Goal: Task Accomplishment & Management: Manage account settings

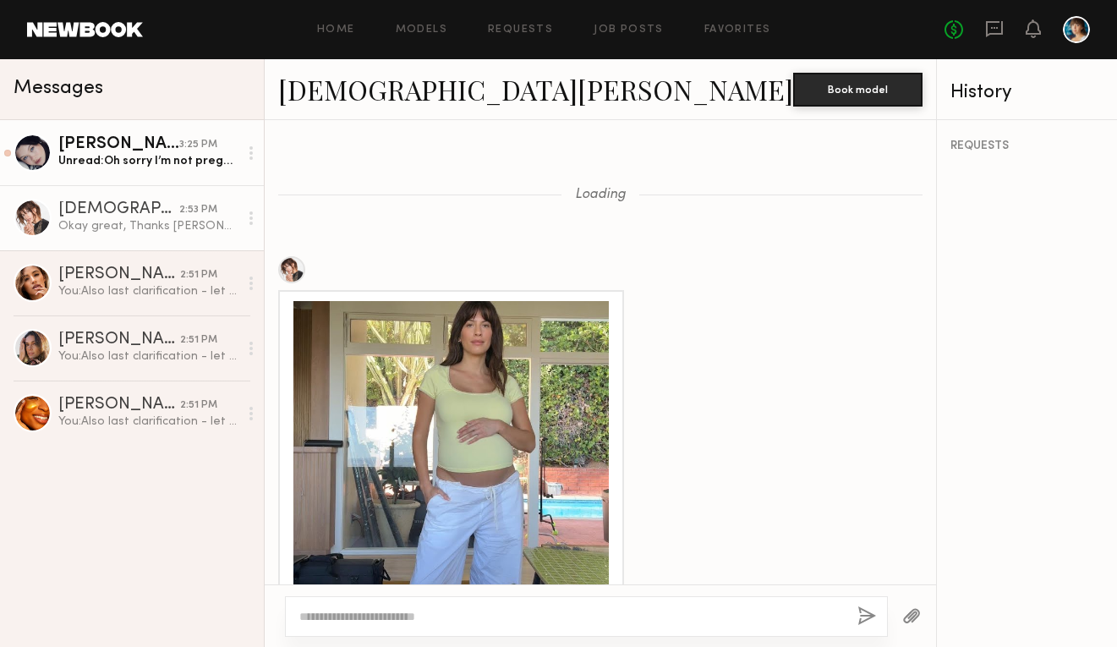
scroll to position [2189, 0]
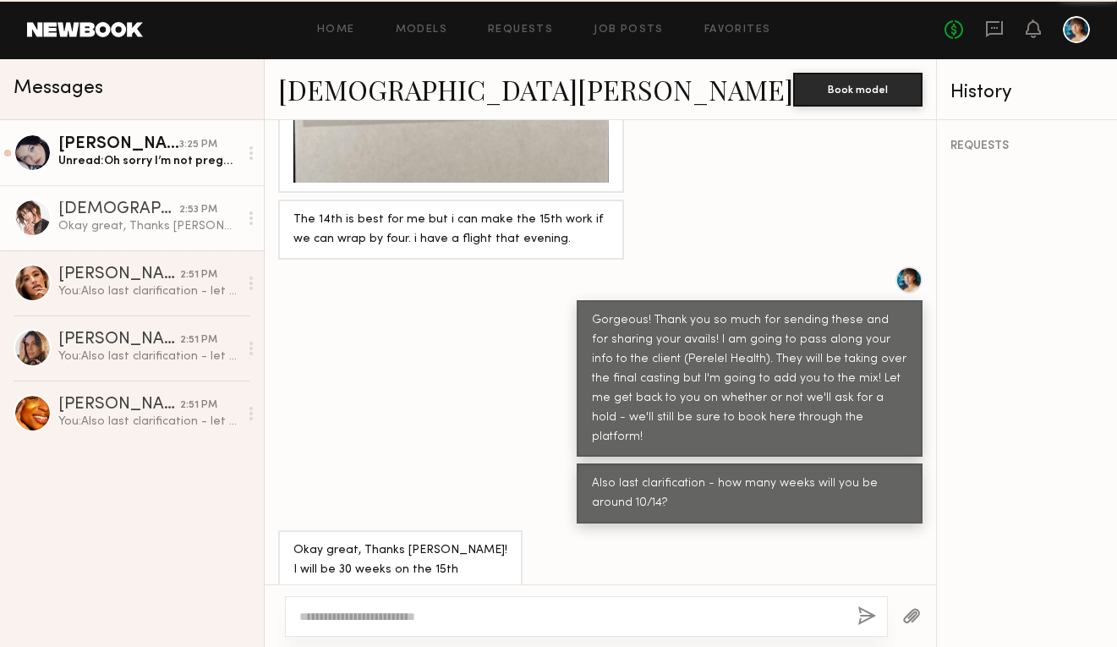
scroll to position [2503, 0]
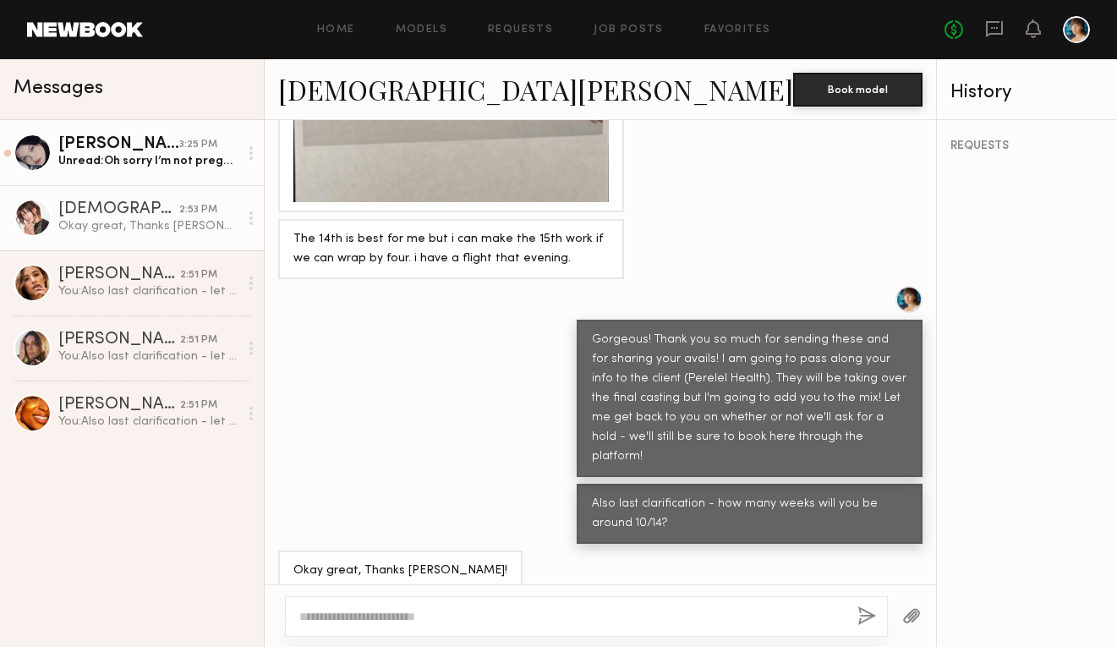
click at [98, 171] on link "[PERSON_NAME] 3:25 PM Unread: Oh sorry I’m not pregnant" at bounding box center [132, 152] width 264 height 65
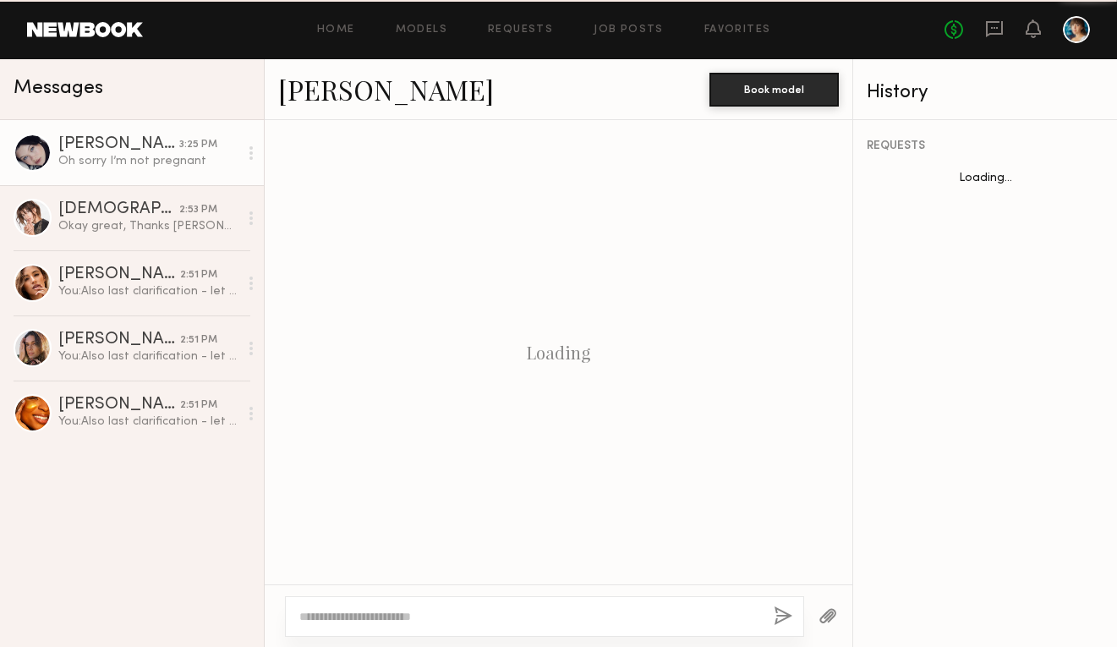
scroll to position [769, 0]
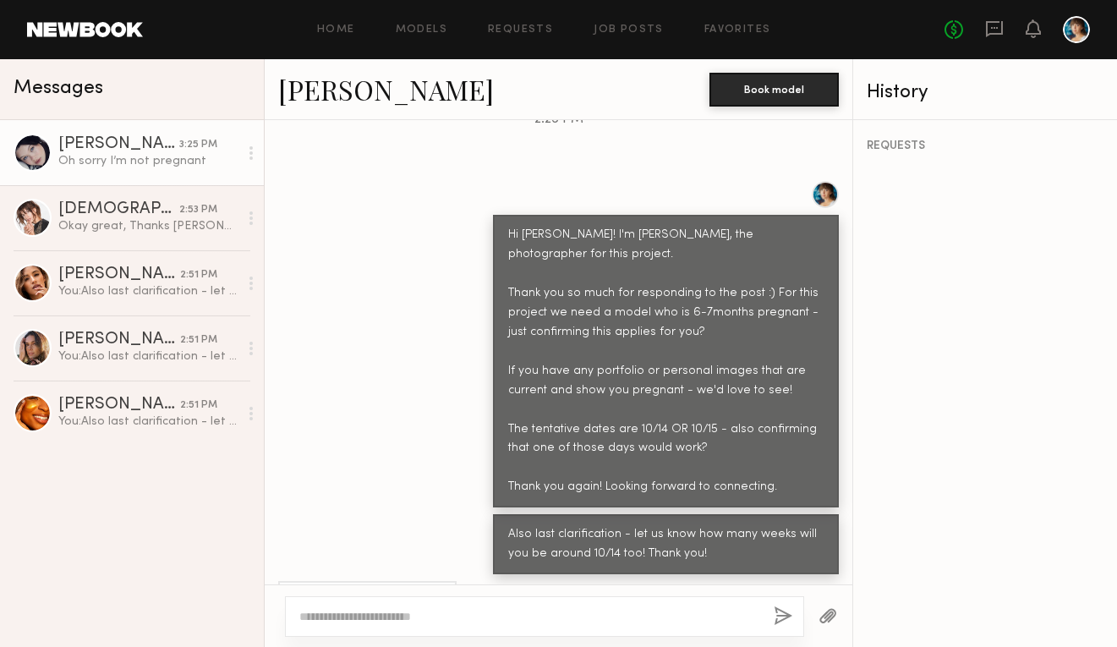
click at [359, 87] on link "[PERSON_NAME]" at bounding box center [386, 89] width 216 height 36
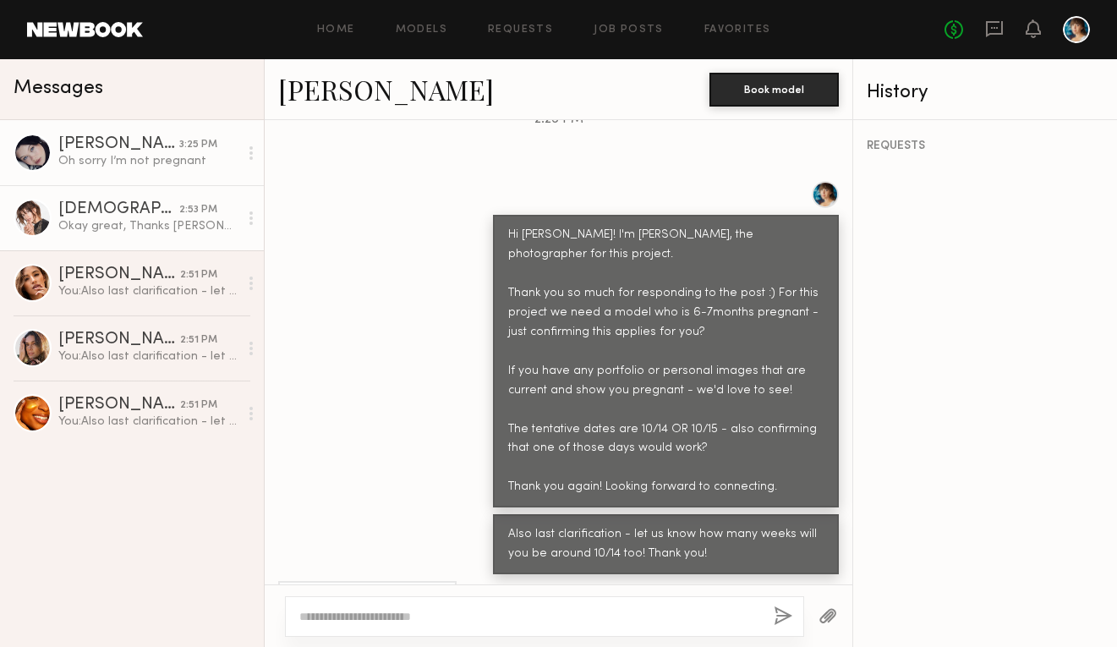
click at [172, 192] on link "[PERSON_NAME] 2:53 PM Okay great, Thanks [PERSON_NAME]! I will be 30 weeks on t…" at bounding box center [132, 217] width 264 height 65
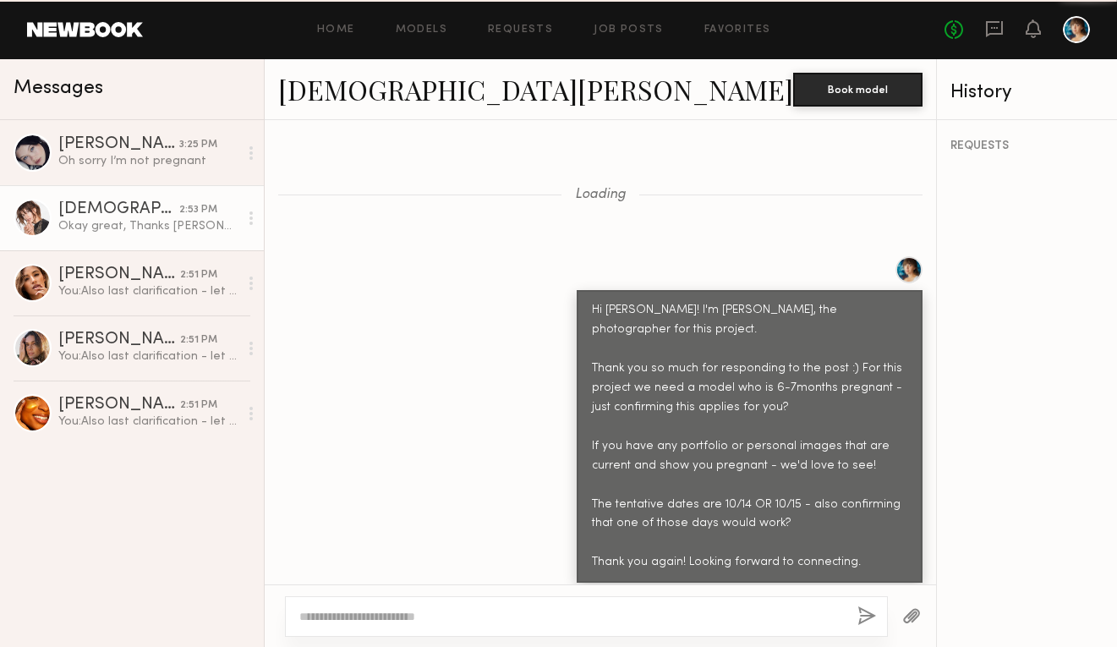
scroll to position [2503, 0]
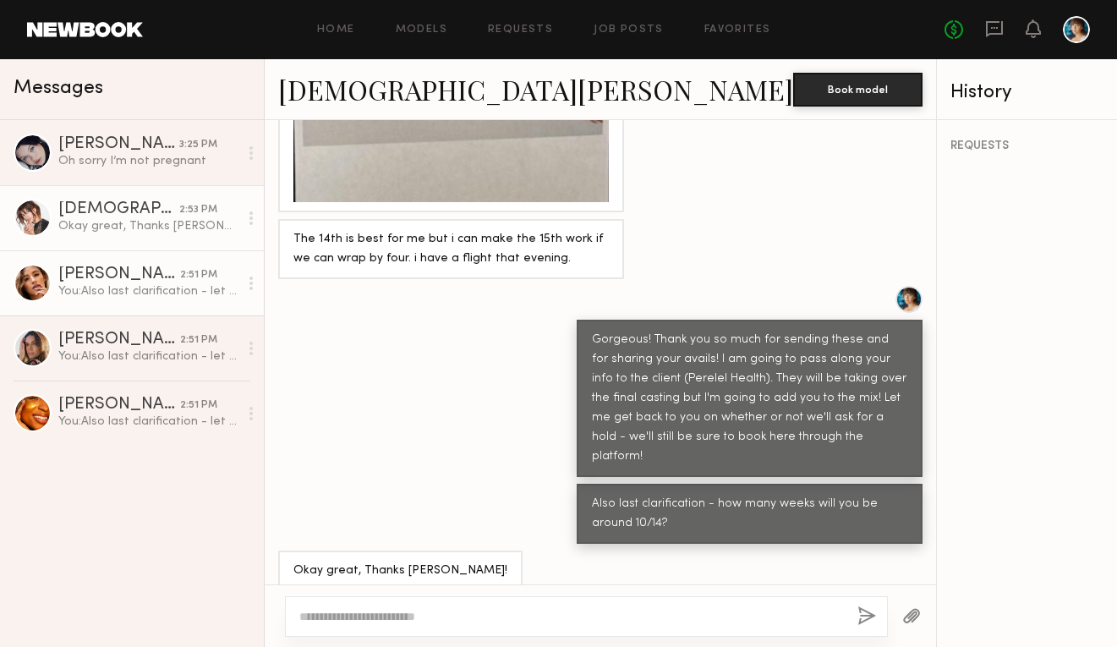
click at [156, 281] on div "[PERSON_NAME]" at bounding box center [119, 274] width 122 height 17
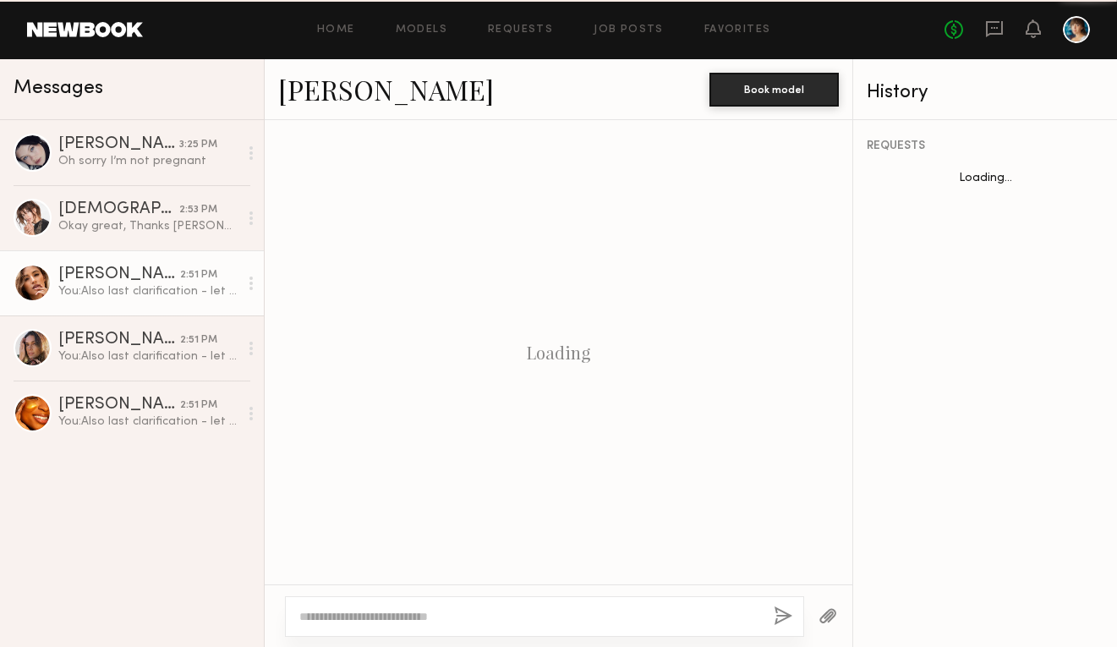
scroll to position [742, 0]
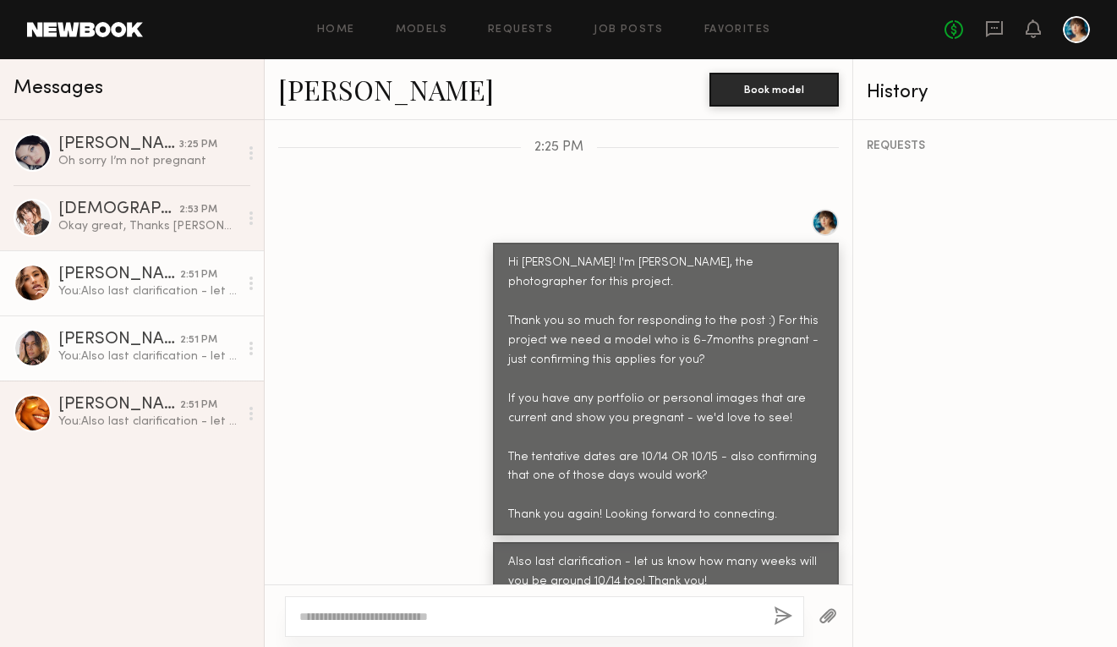
click at [167, 336] on div "[PERSON_NAME]" at bounding box center [119, 339] width 122 height 17
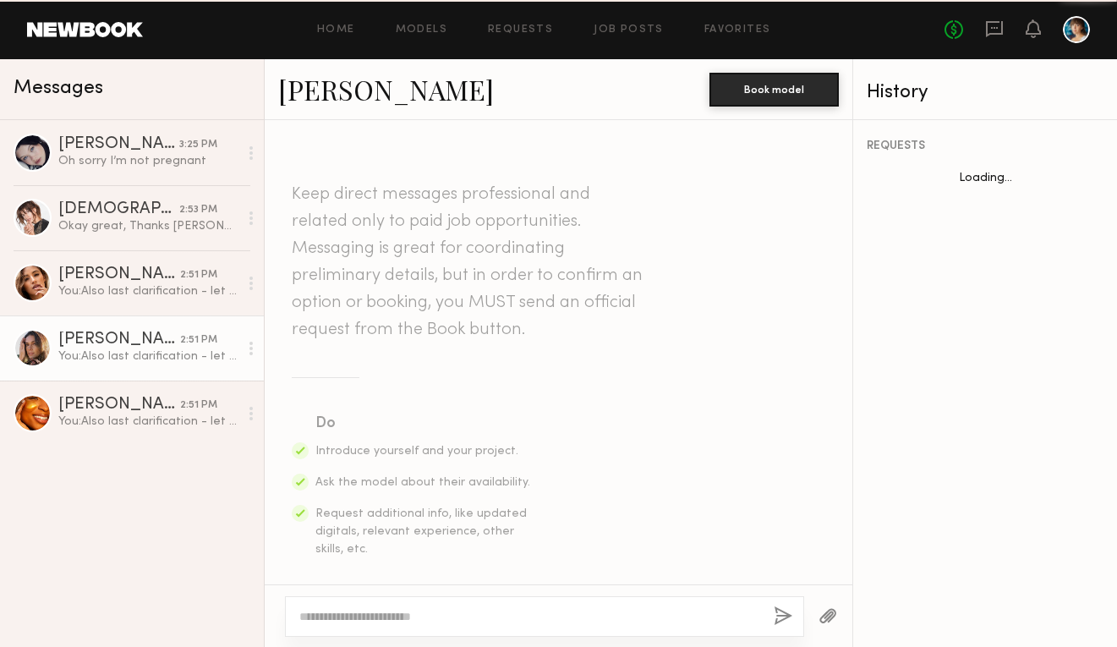
scroll to position [722, 0]
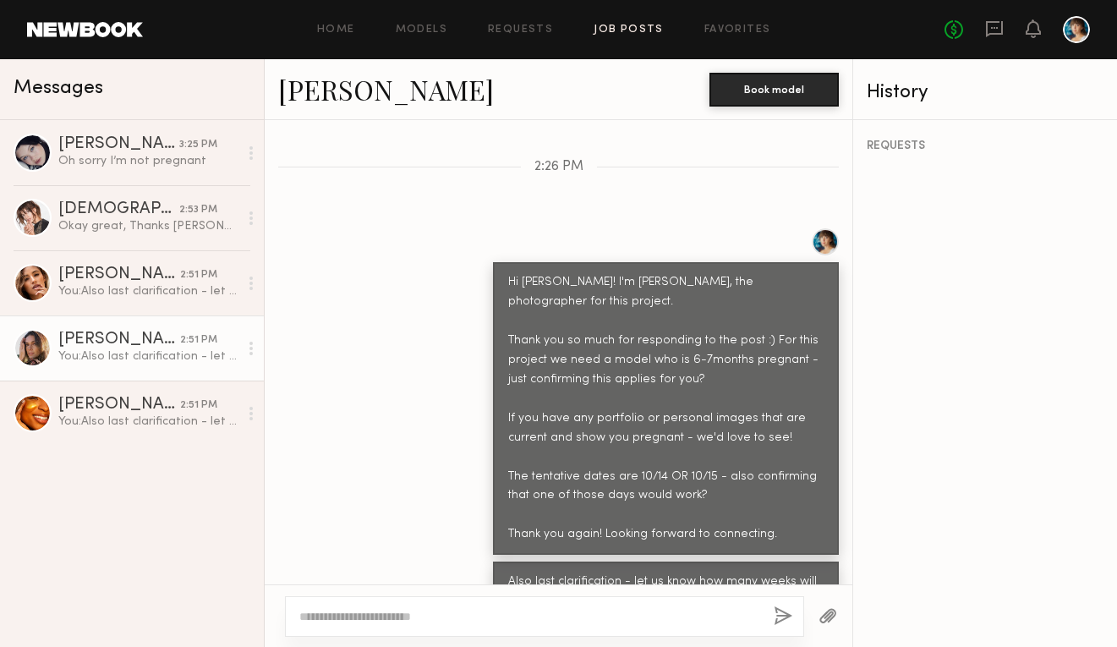
click at [638, 25] on link "Job Posts" at bounding box center [629, 30] width 70 height 11
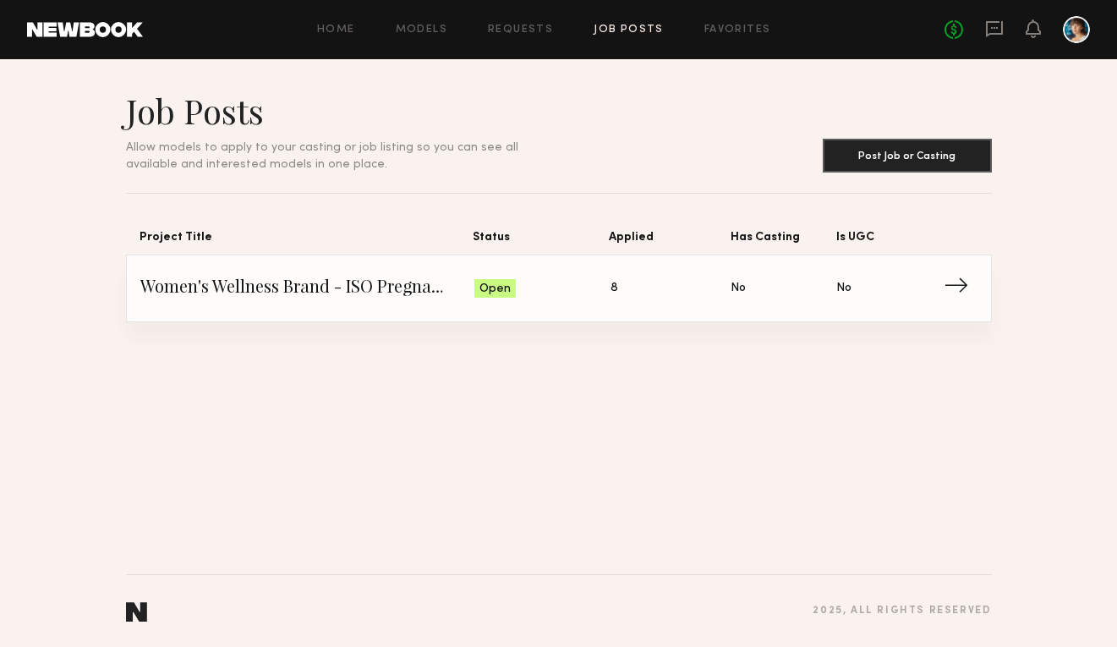
click at [537, 301] on span "Status: Open" at bounding box center [542, 288] width 136 height 25
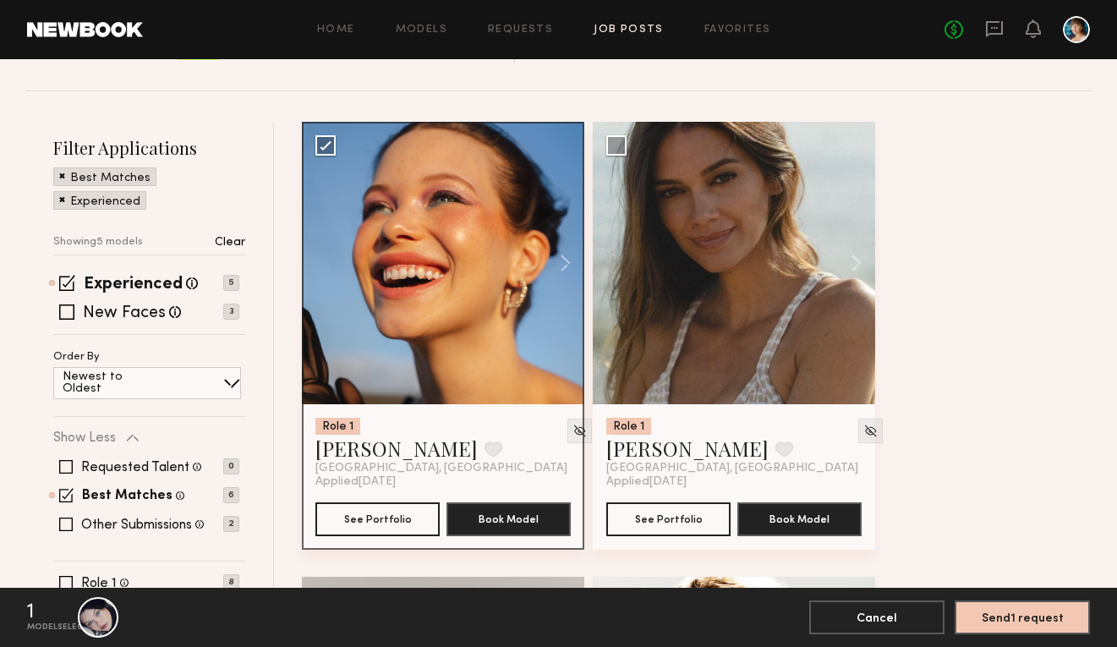
scroll to position [177, 0]
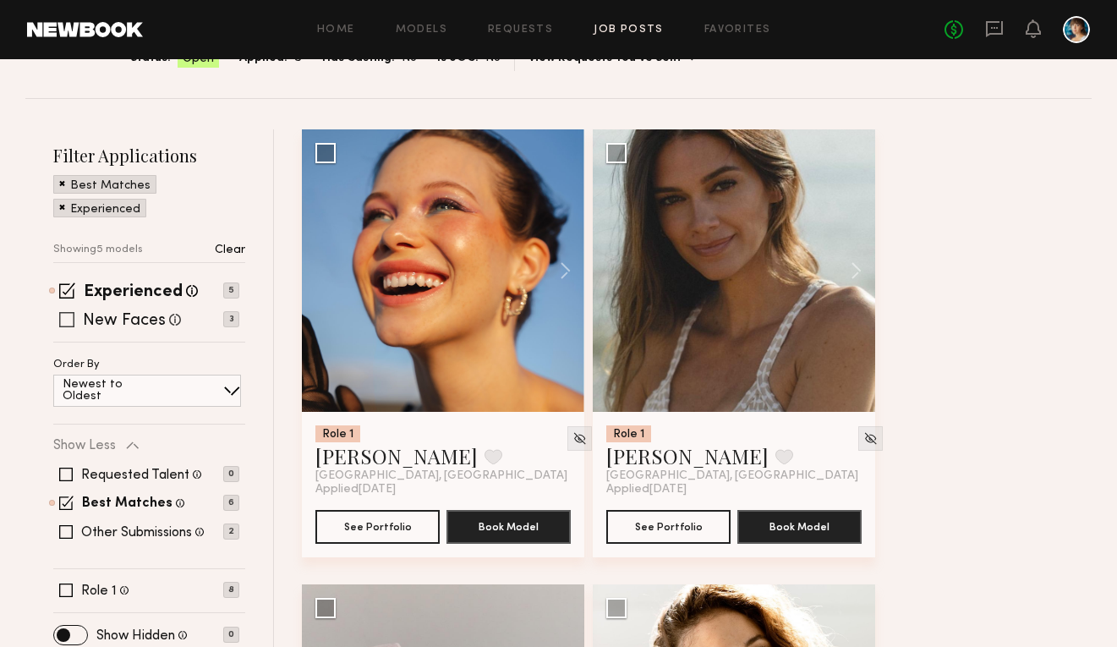
click at [73, 318] on span at bounding box center [66, 319] width 15 height 15
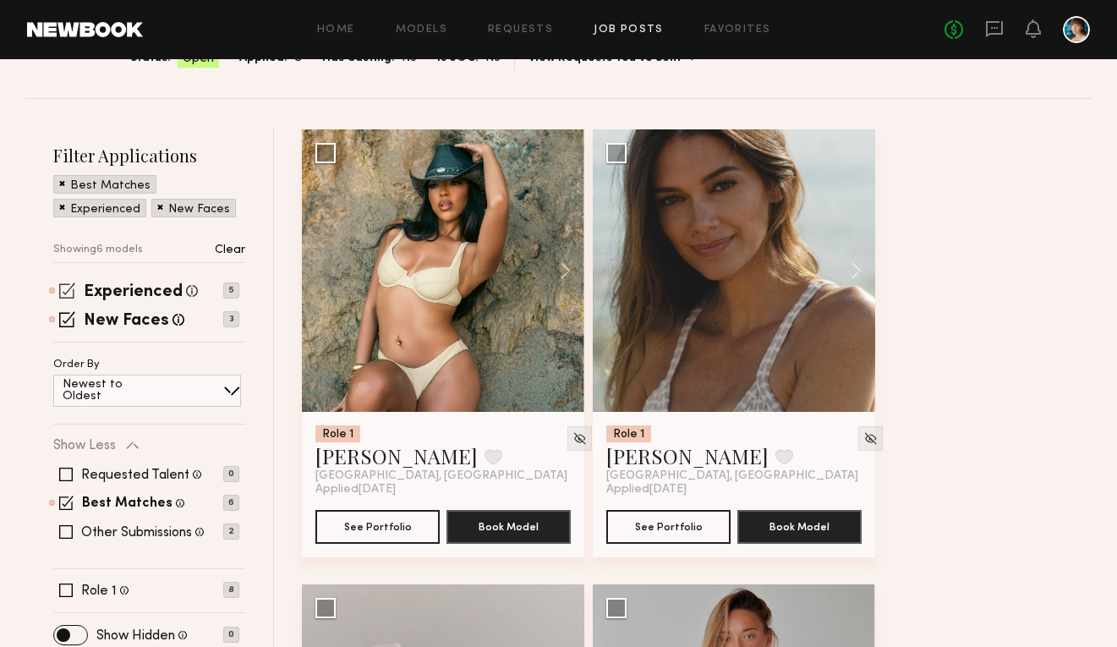
click at [65, 298] on span at bounding box center [67, 290] width 16 height 16
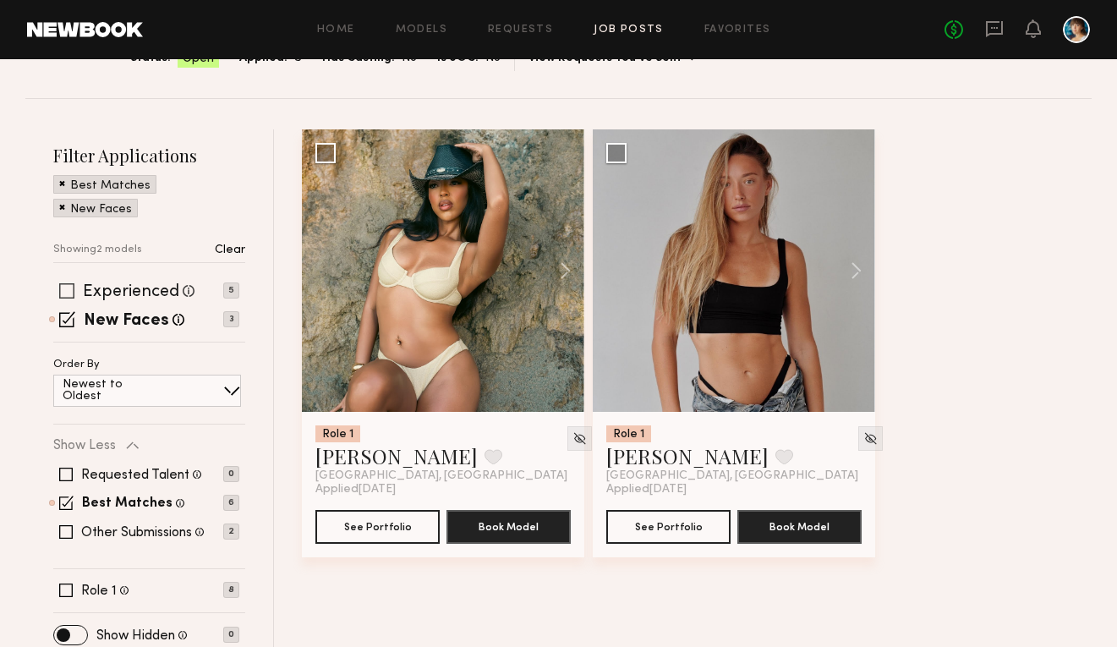
scroll to position [164, 0]
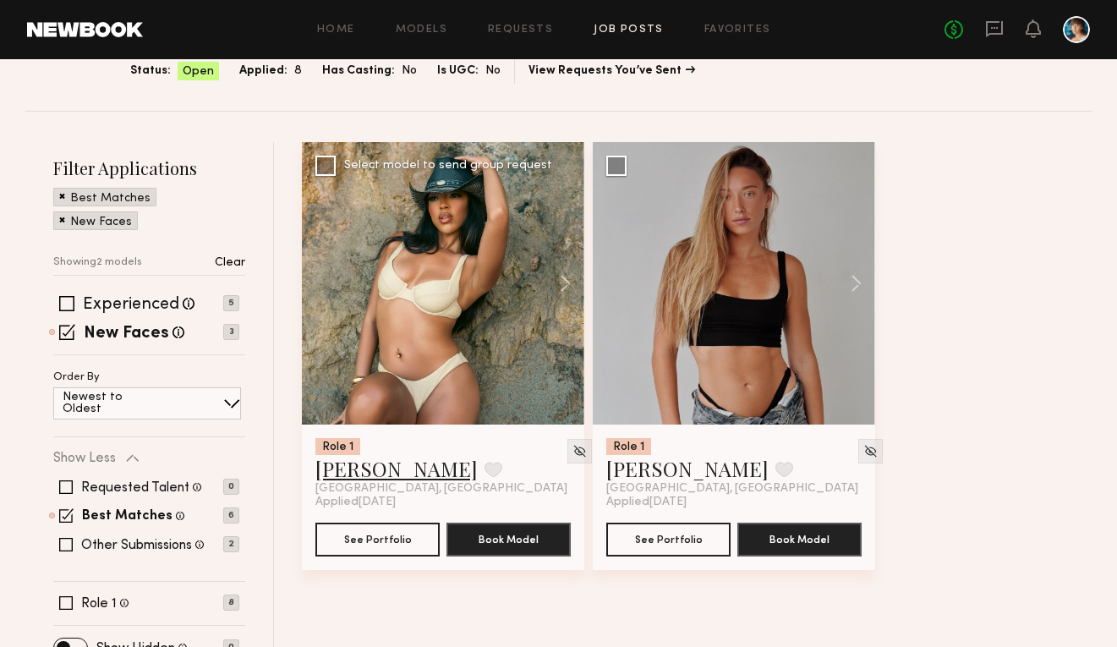
click at [348, 467] on link "[PERSON_NAME]" at bounding box center [396, 468] width 162 height 27
click at [337, 536] on button "See Portfolio" at bounding box center [377, 539] width 124 height 34
click at [70, 324] on span at bounding box center [67, 332] width 16 height 16
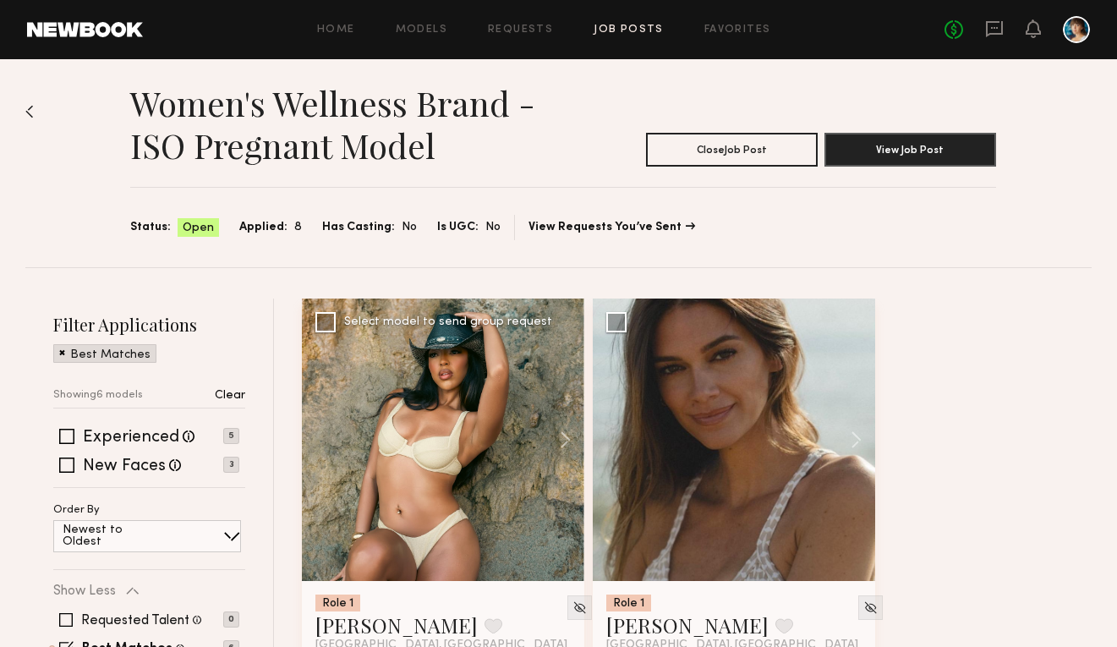
scroll to position [0, 0]
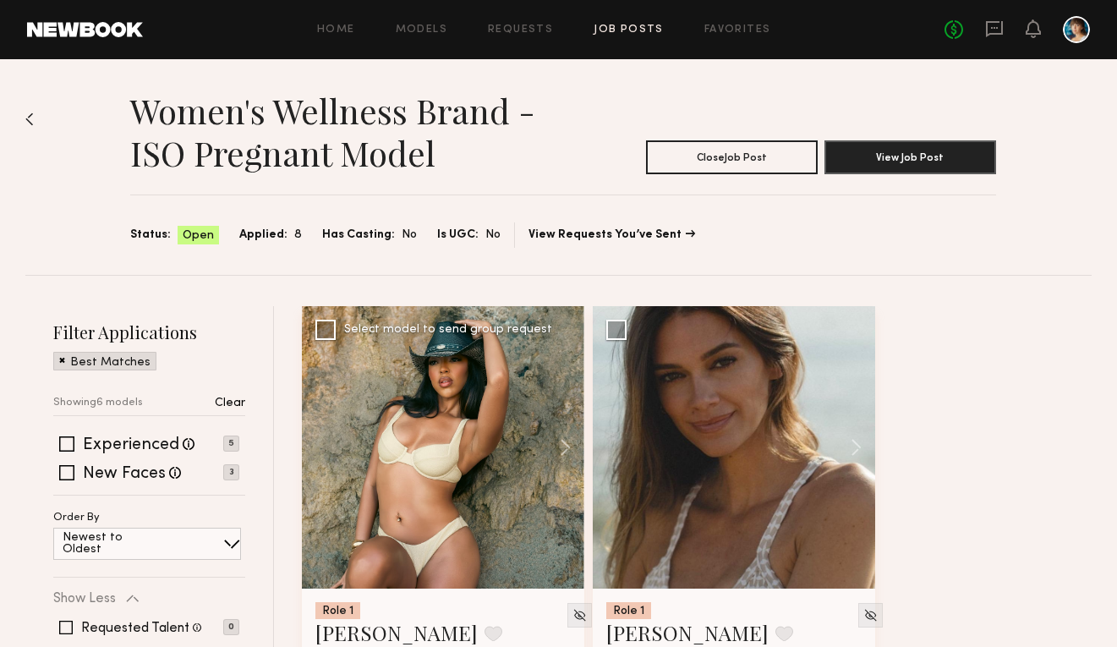
click at [432, 377] on div at bounding box center [443, 447] width 282 height 282
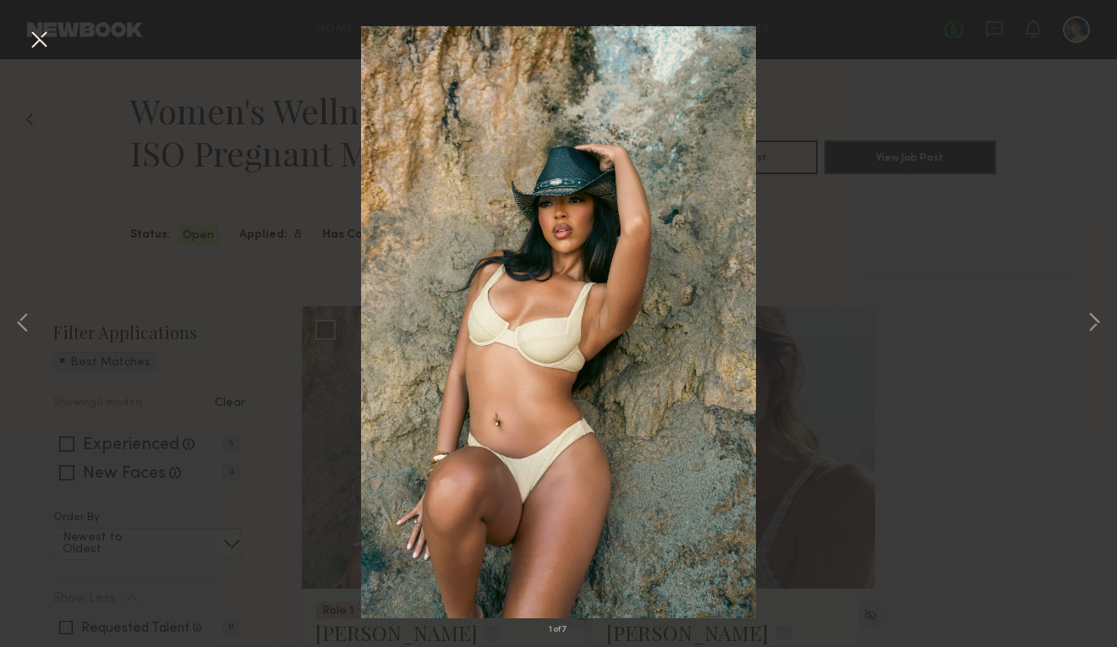
click at [1024, 239] on div "1 of 7" at bounding box center [558, 323] width 1117 height 647
click at [36, 37] on button at bounding box center [38, 40] width 27 height 30
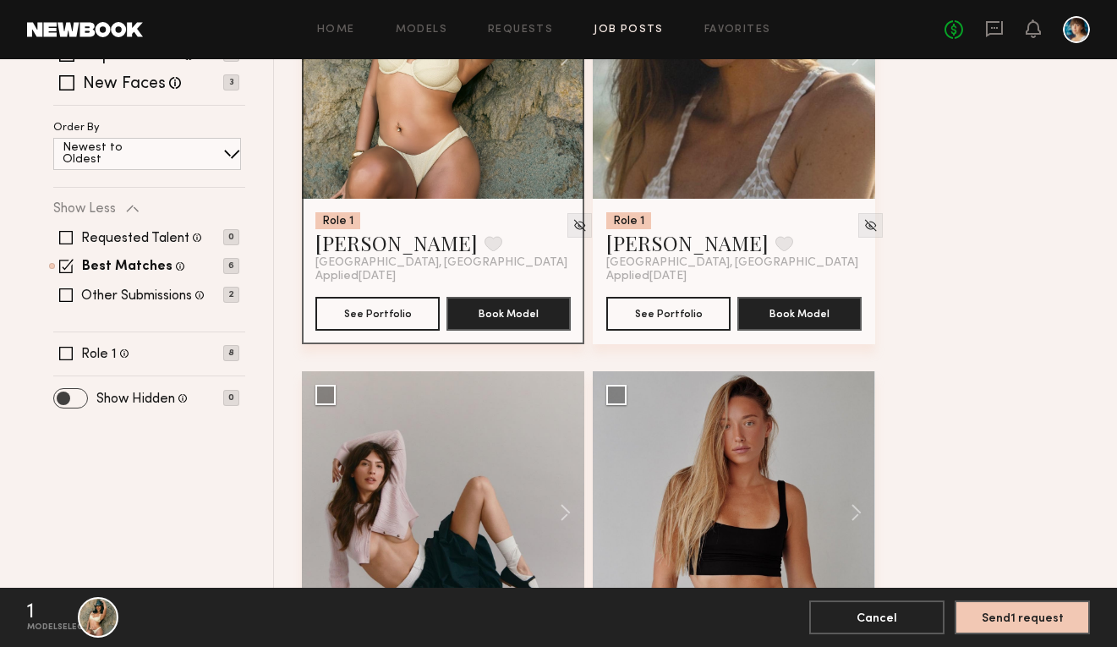
click at [81, 398] on span at bounding box center [70, 398] width 33 height 19
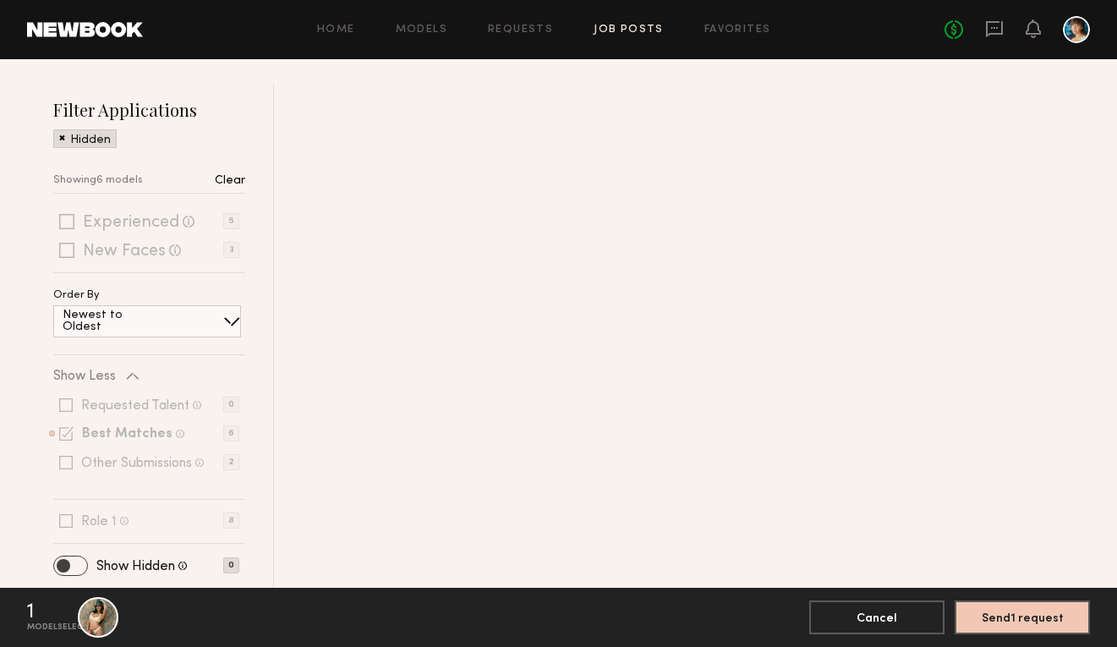
scroll to position [222, 0]
click at [68, 557] on span at bounding box center [70, 566] width 33 height 19
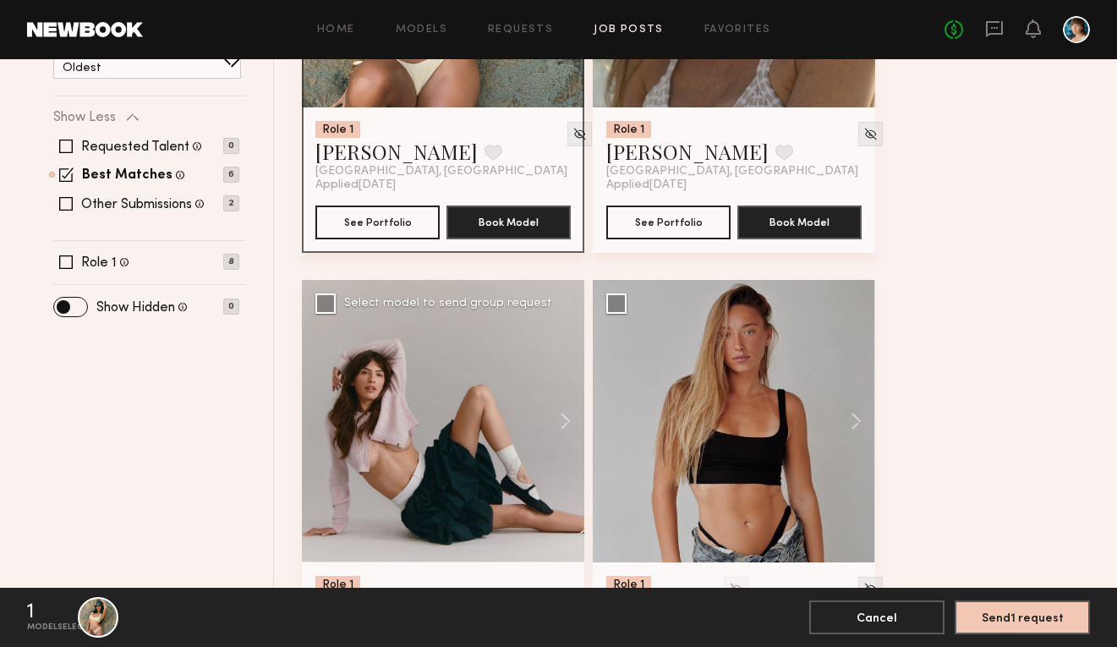
scroll to position [0, 0]
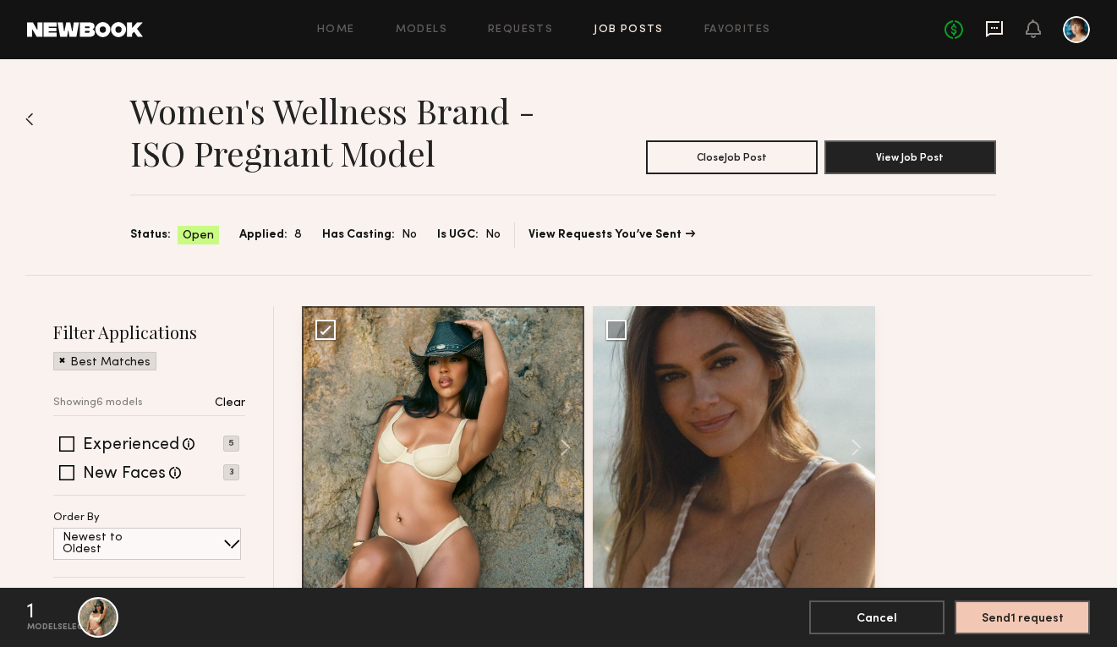
click at [993, 34] on icon at bounding box center [994, 29] width 17 height 16
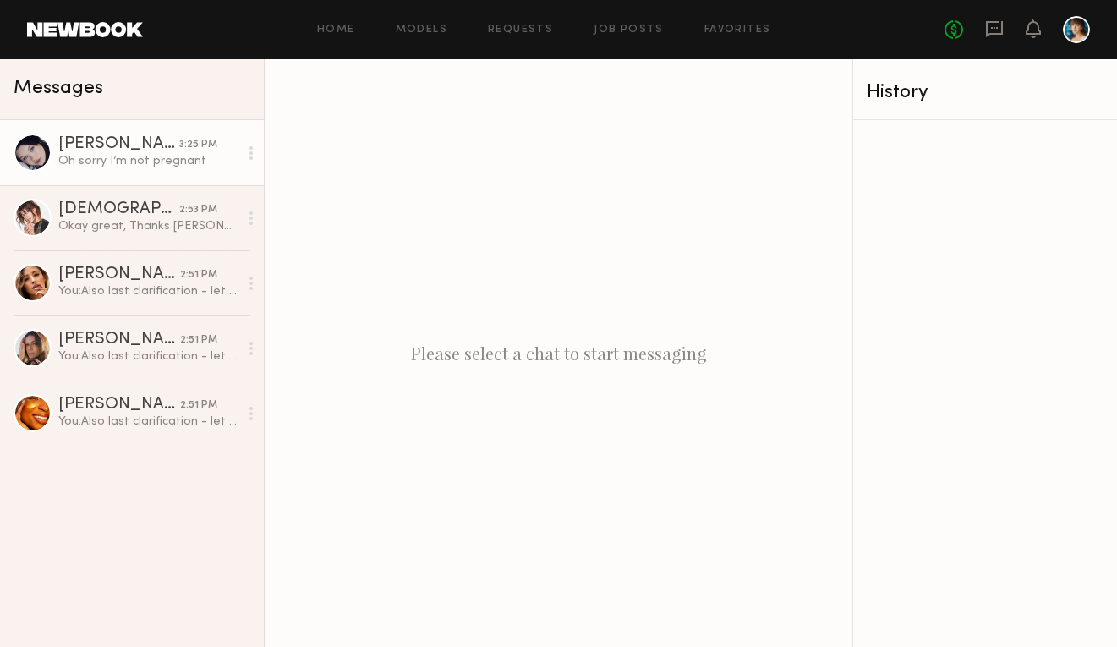
click at [163, 177] on link "[PERSON_NAME] 3:25 PM Oh sorry I’m not pregnant" at bounding box center [132, 152] width 264 height 65
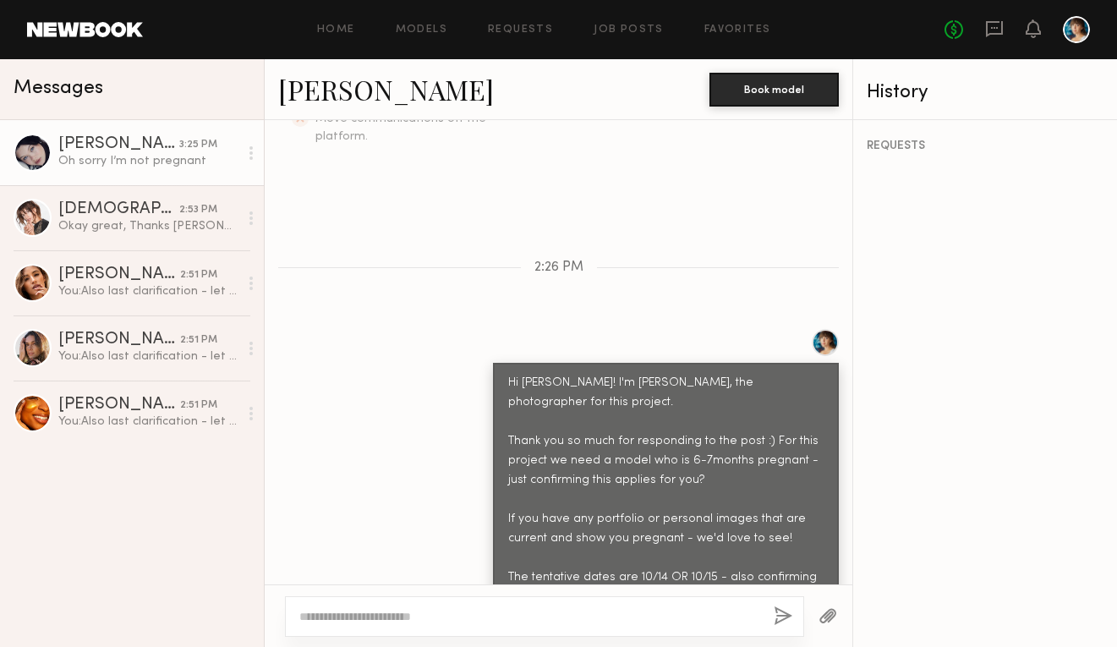
scroll to position [769, 0]
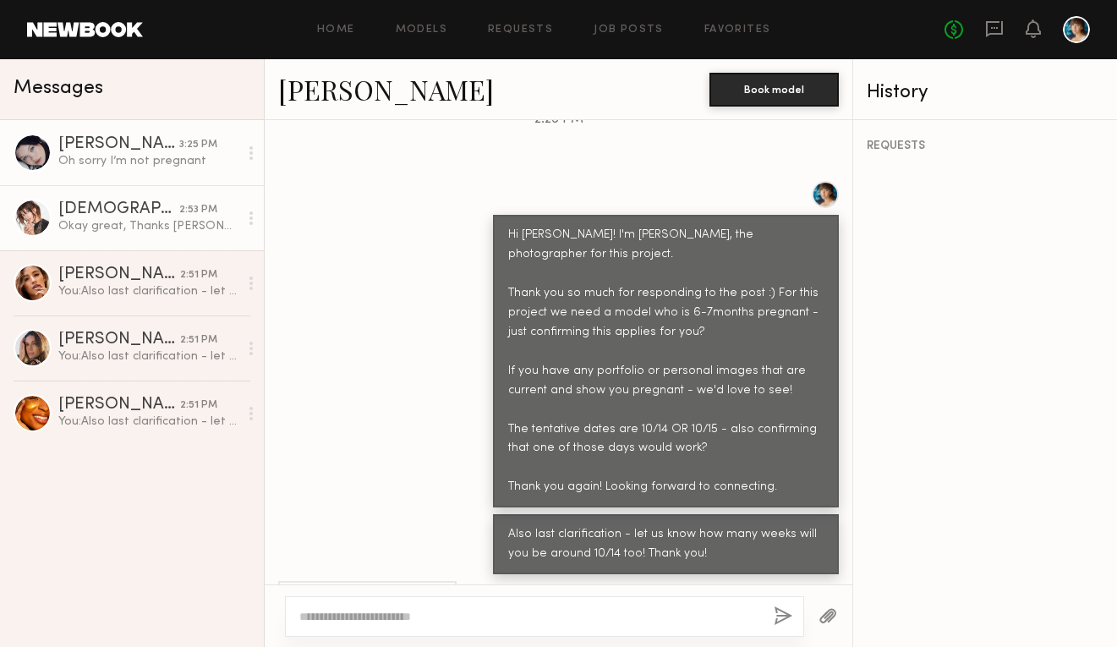
click at [122, 211] on div "[DEMOGRAPHIC_DATA][PERSON_NAME]" at bounding box center [118, 209] width 121 height 17
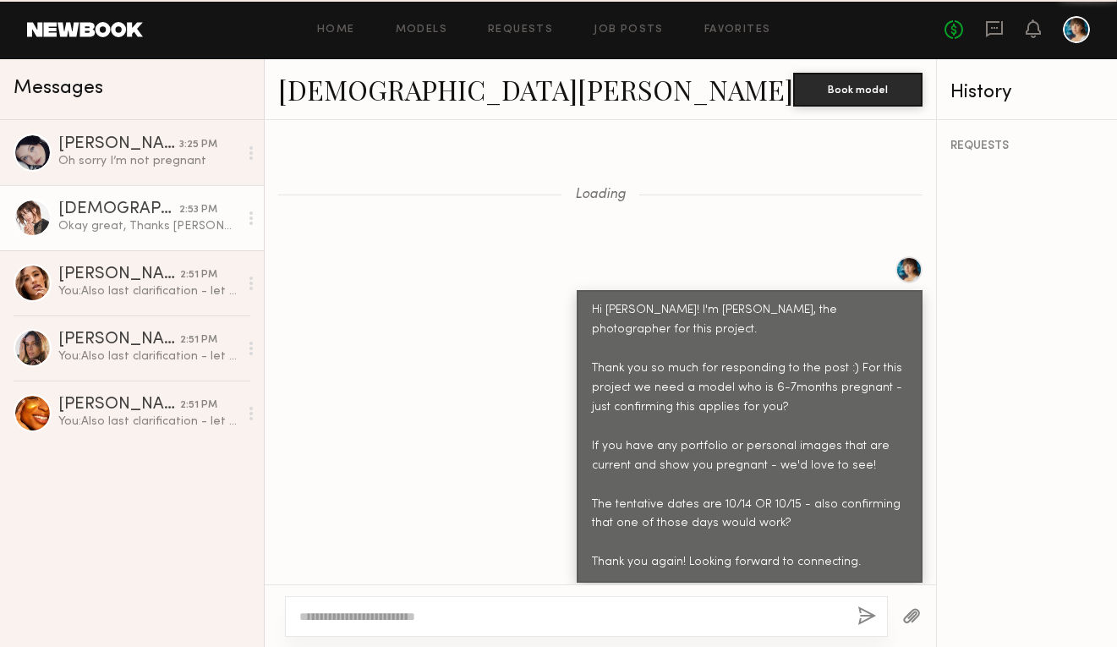
scroll to position [2503, 0]
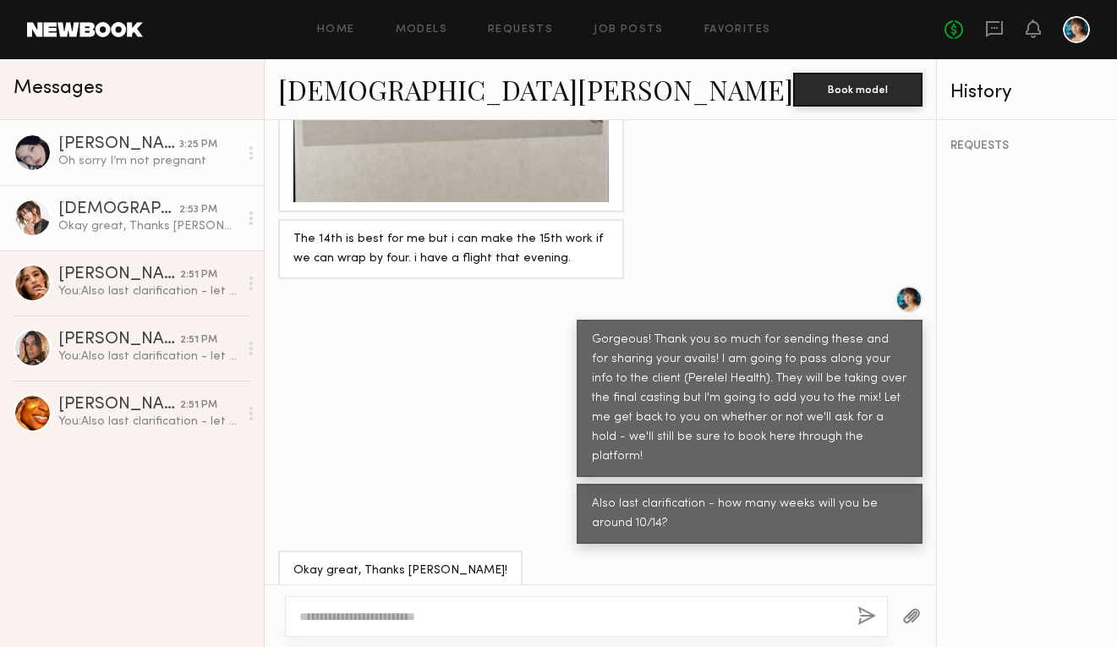
click at [252, 151] on icon at bounding box center [250, 153] width 3 height 14
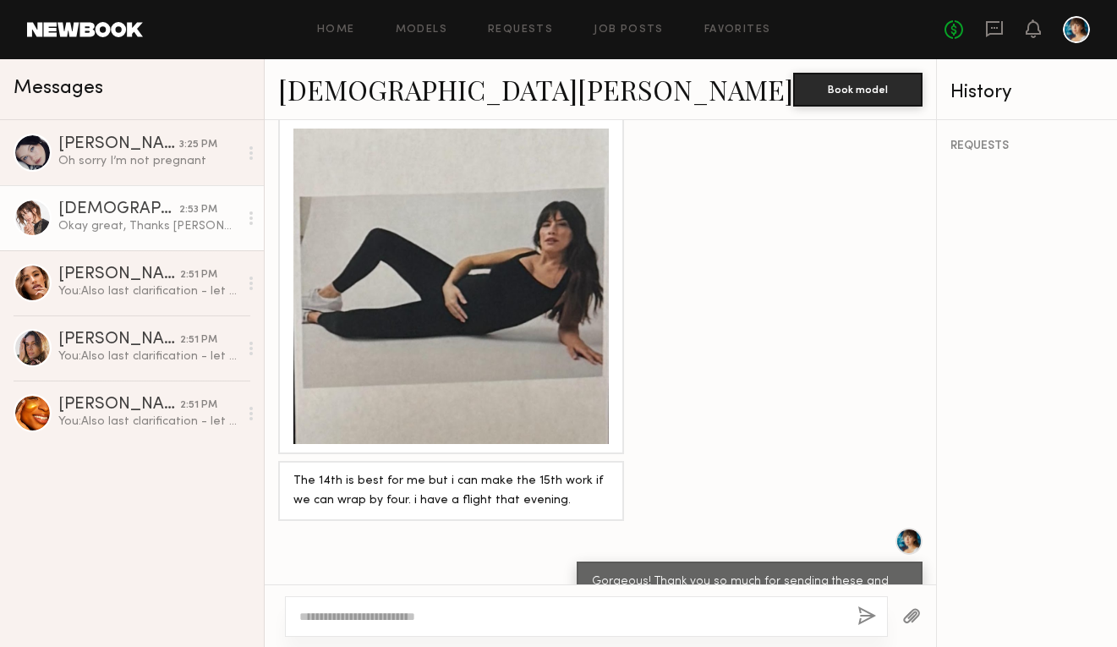
scroll to position [3166, 0]
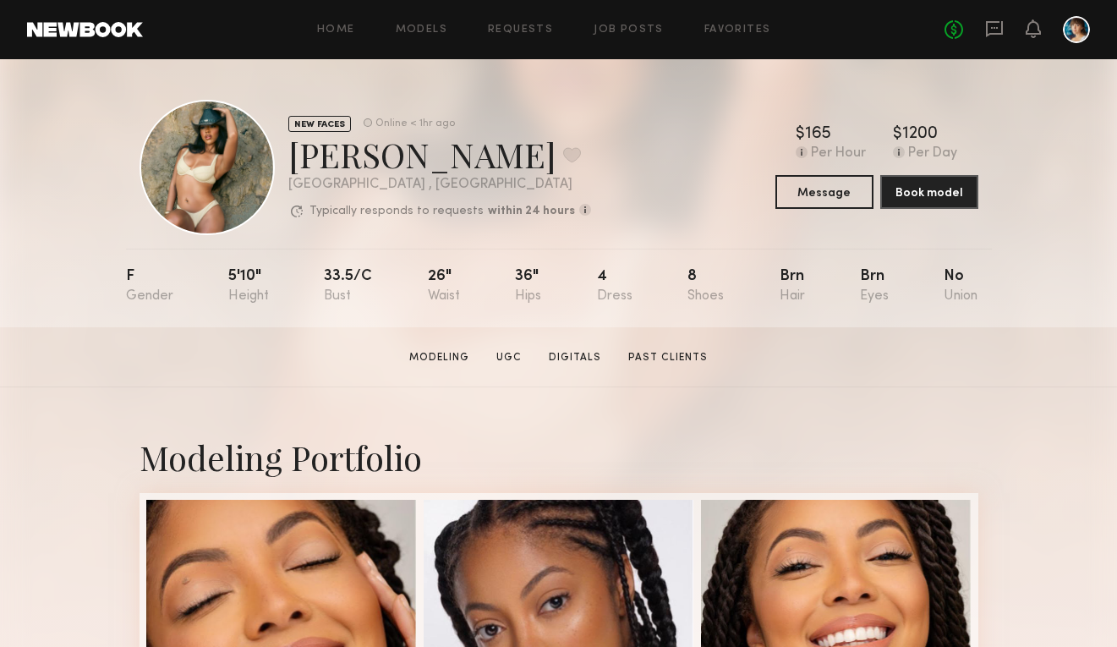
click at [199, 192] on div at bounding box center [207, 167] width 135 height 135
